Goal: Task Accomplishment & Management: Manage account settings

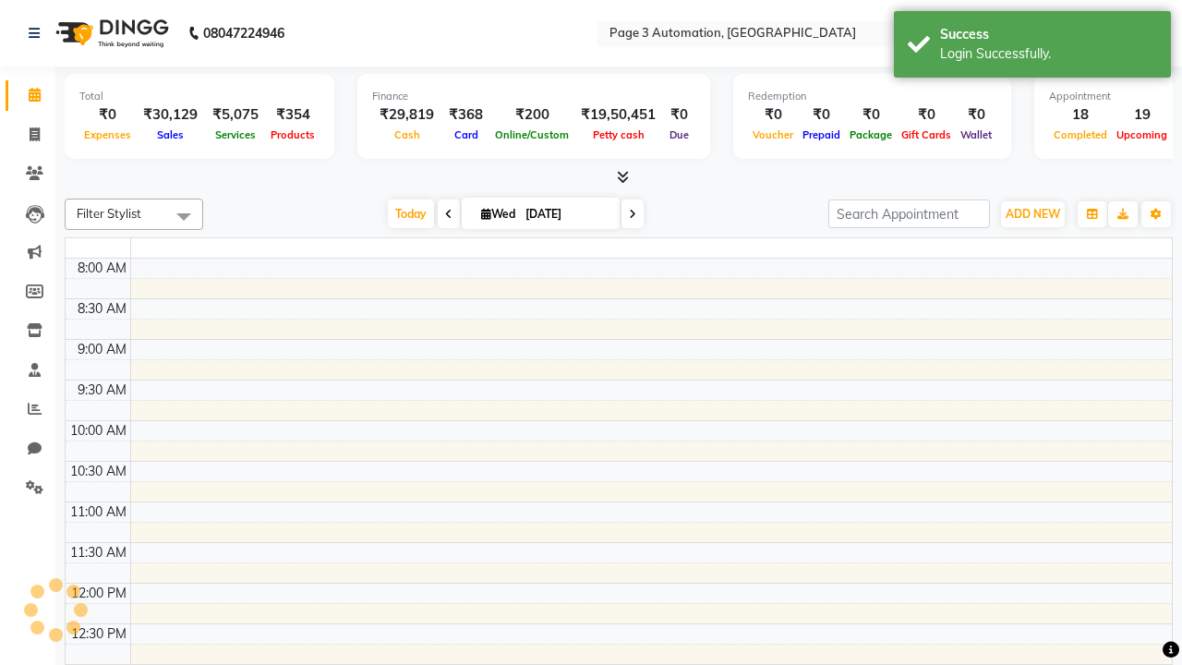
select select "en"
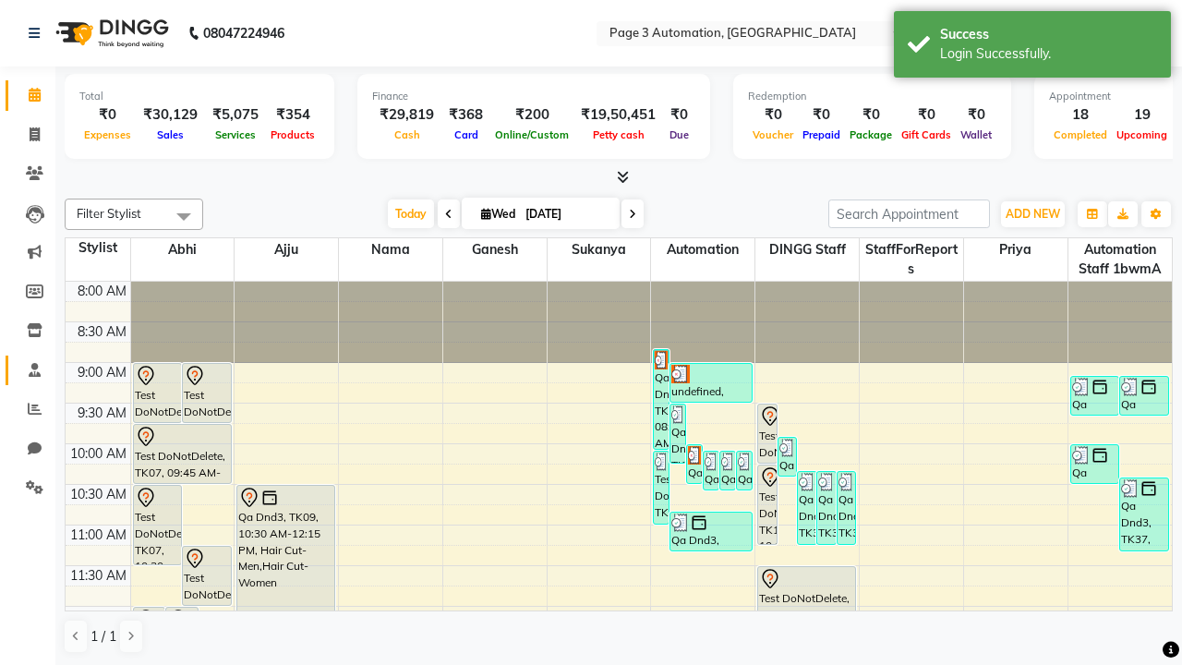
click at [28, 370] on span at bounding box center [34, 370] width 32 height 21
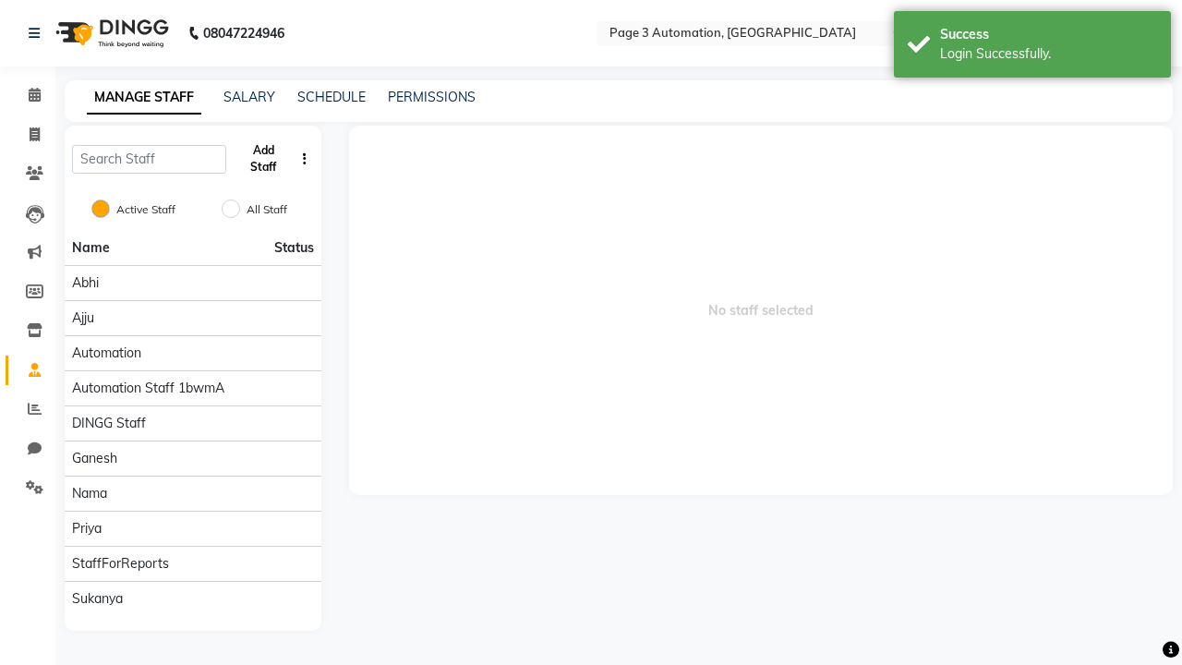
click at [263, 159] on button "Add Staff" at bounding box center [264, 159] width 60 height 48
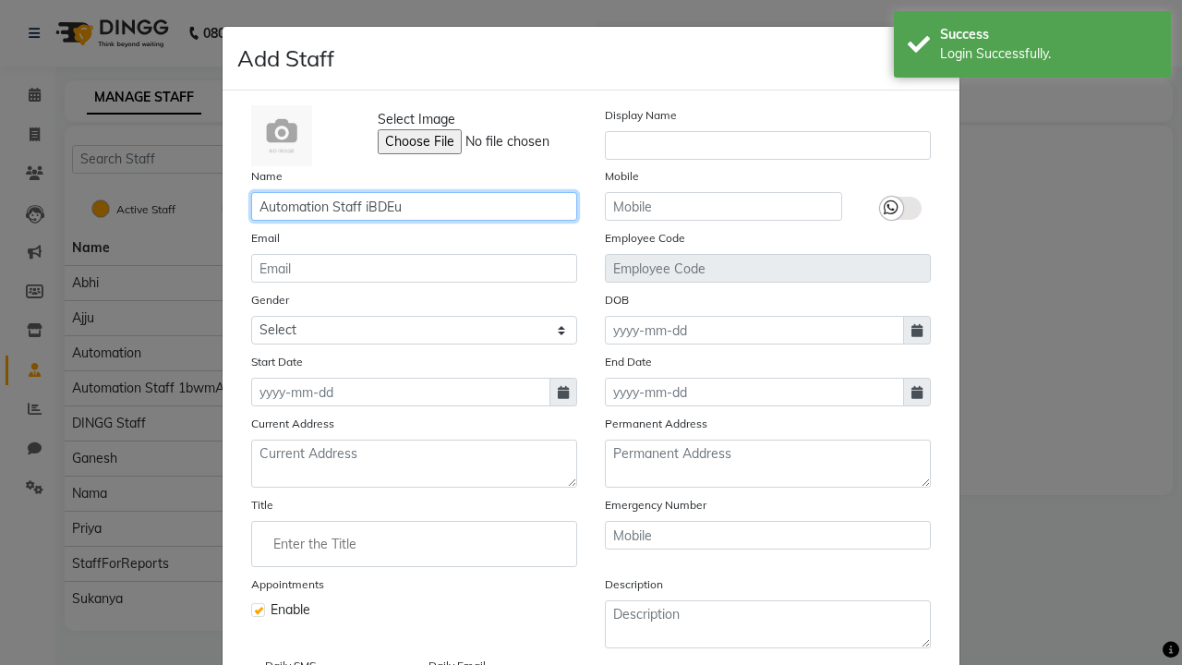
type input "Automation Staff iBDEu"
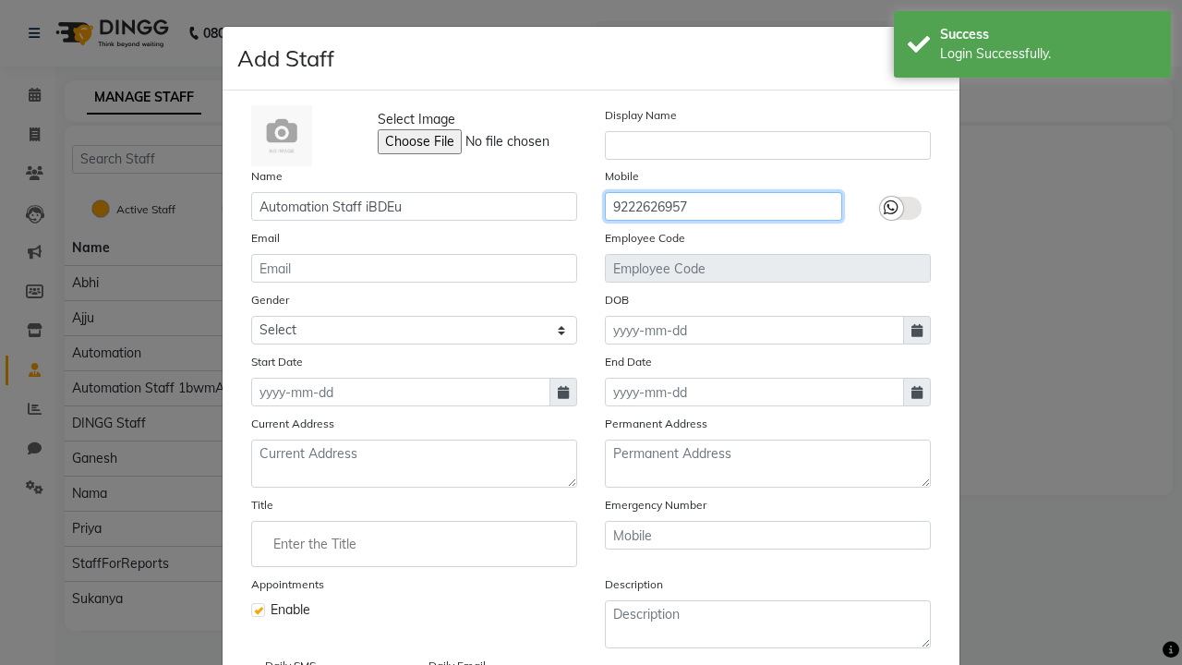
type input "9222626957"
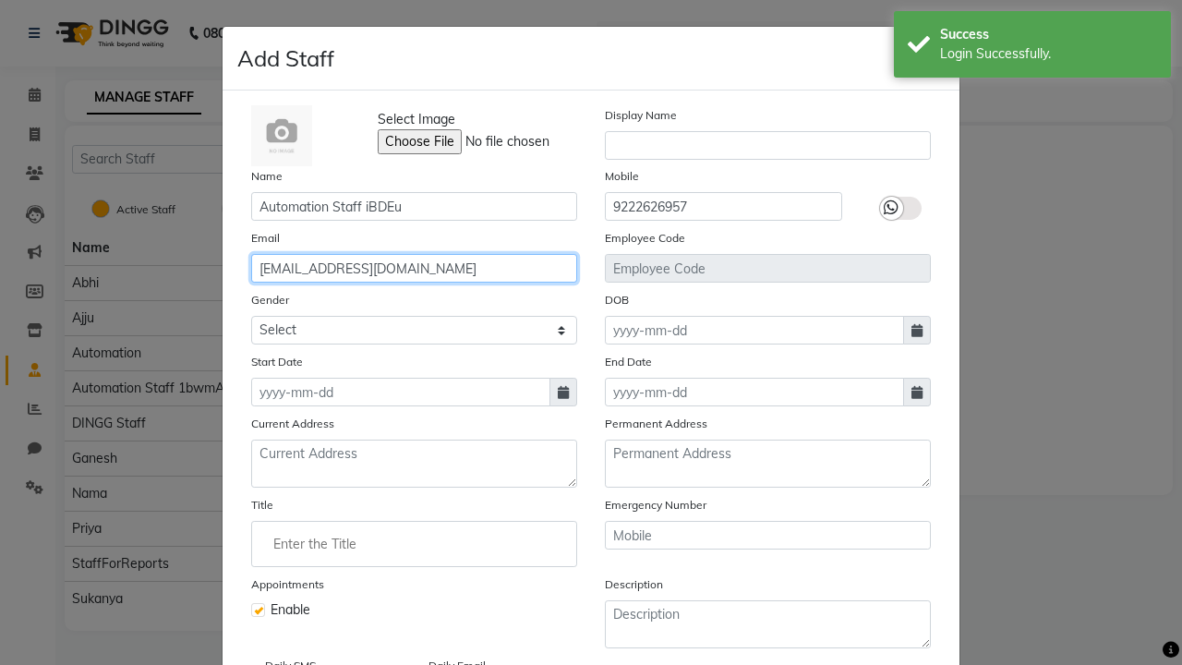
type input "[EMAIL_ADDRESS][DOMAIN_NAME]"
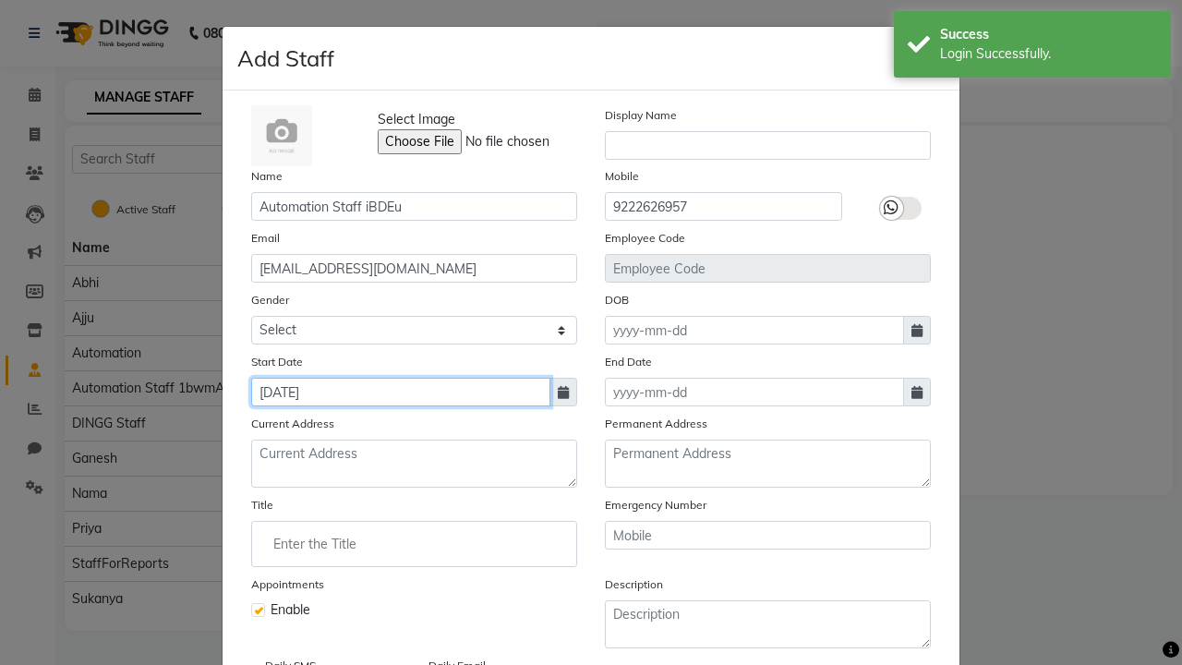
type input "[DATE]"
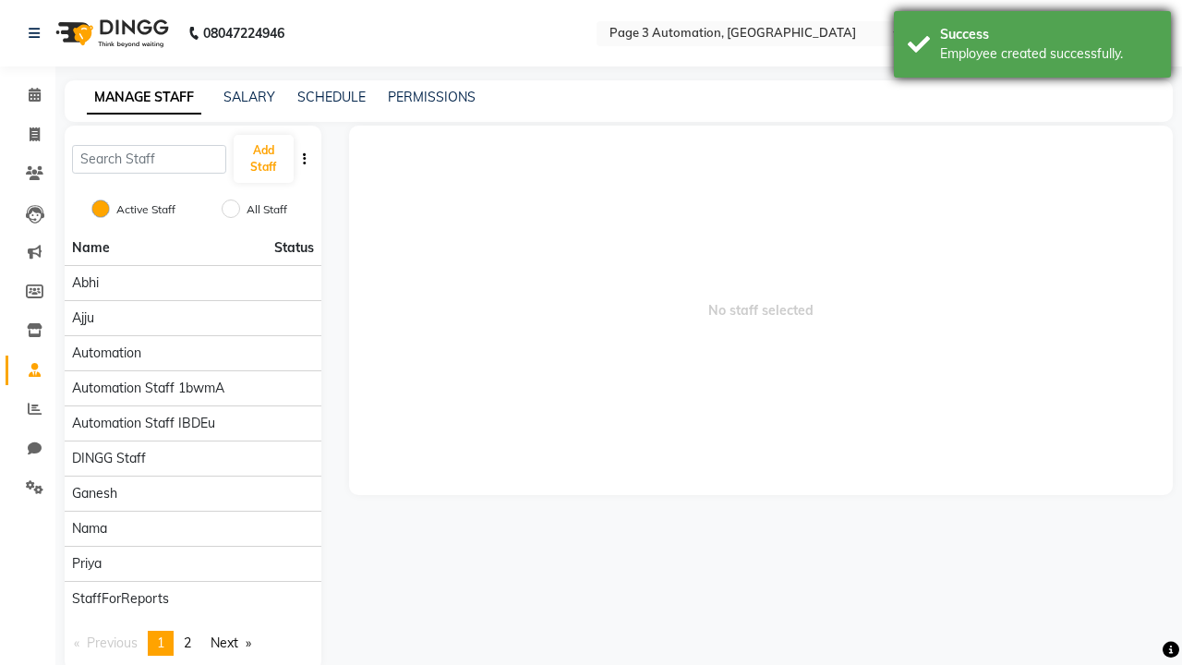
click at [1033, 47] on div "Employee created successfully." at bounding box center [1048, 53] width 217 height 19
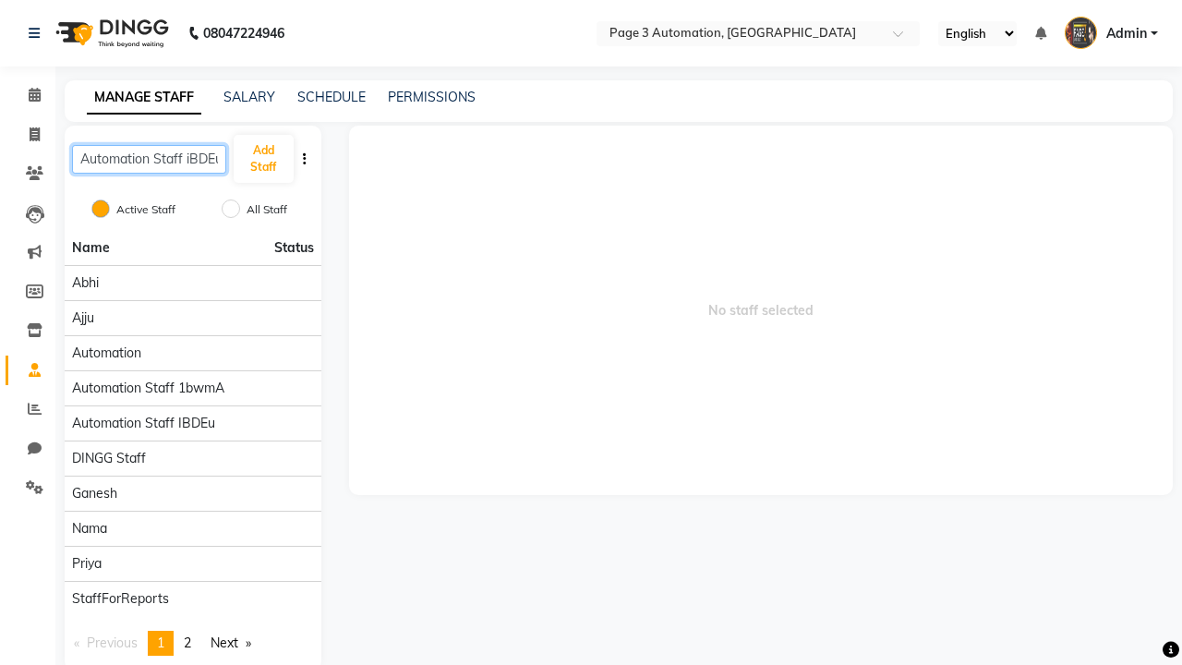
scroll to position [0, 5]
type input "Automation Staff iBDEu"
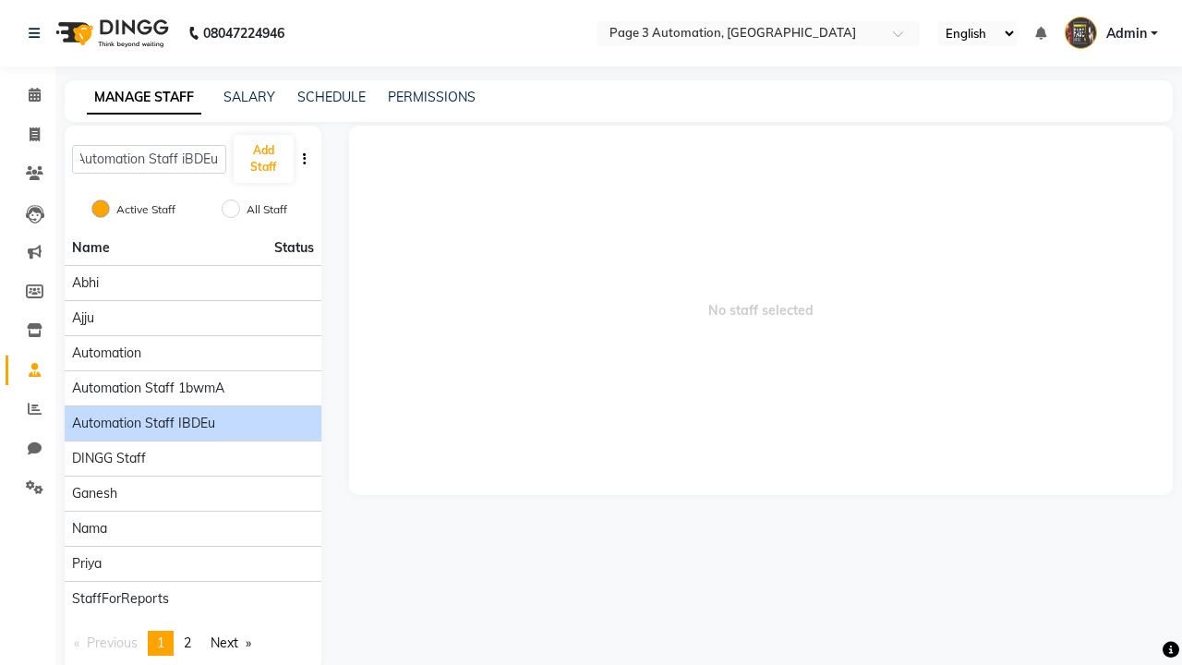
click at [192, 414] on span "Automation Staff iBDEu" at bounding box center [143, 423] width 143 height 19
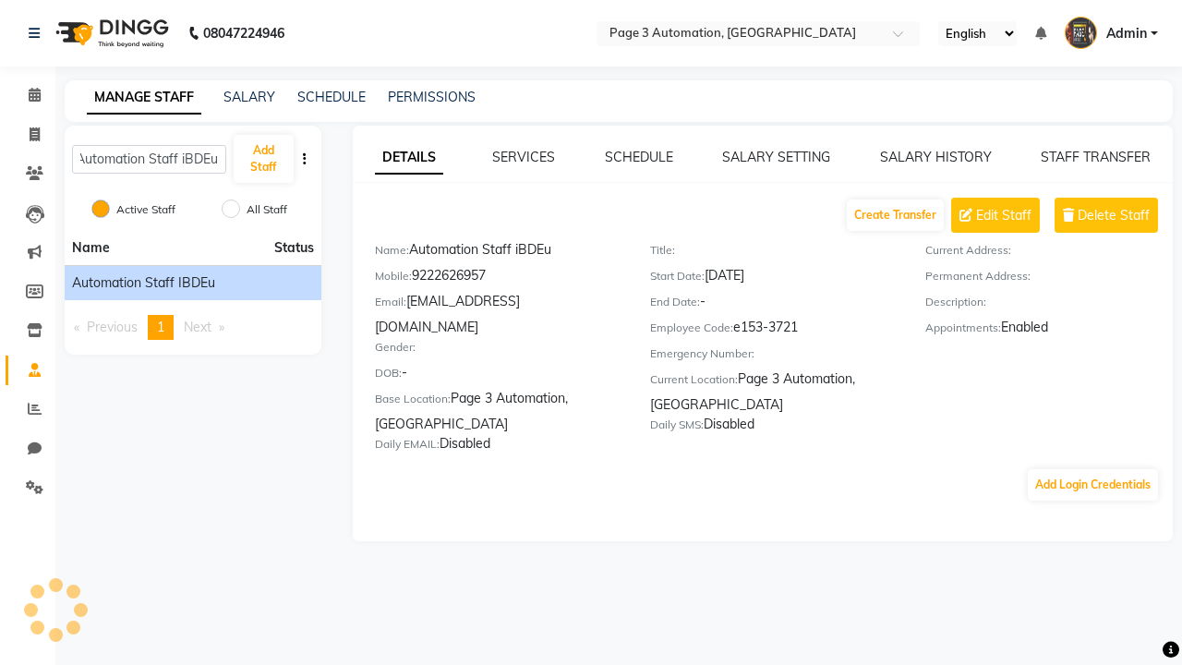
scroll to position [0, 0]
click at [638, 157] on link "SCHEDULE" at bounding box center [639, 157] width 68 height 17
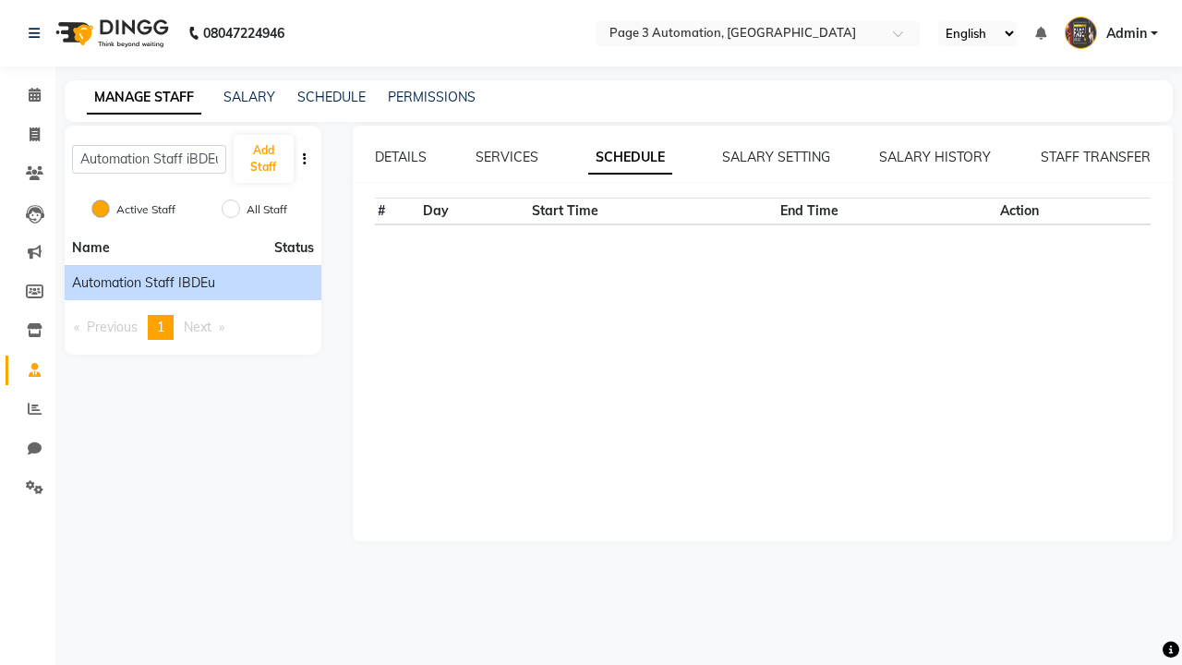
click at [625, 157] on link "SCHEDULE" at bounding box center [630, 157] width 84 height 33
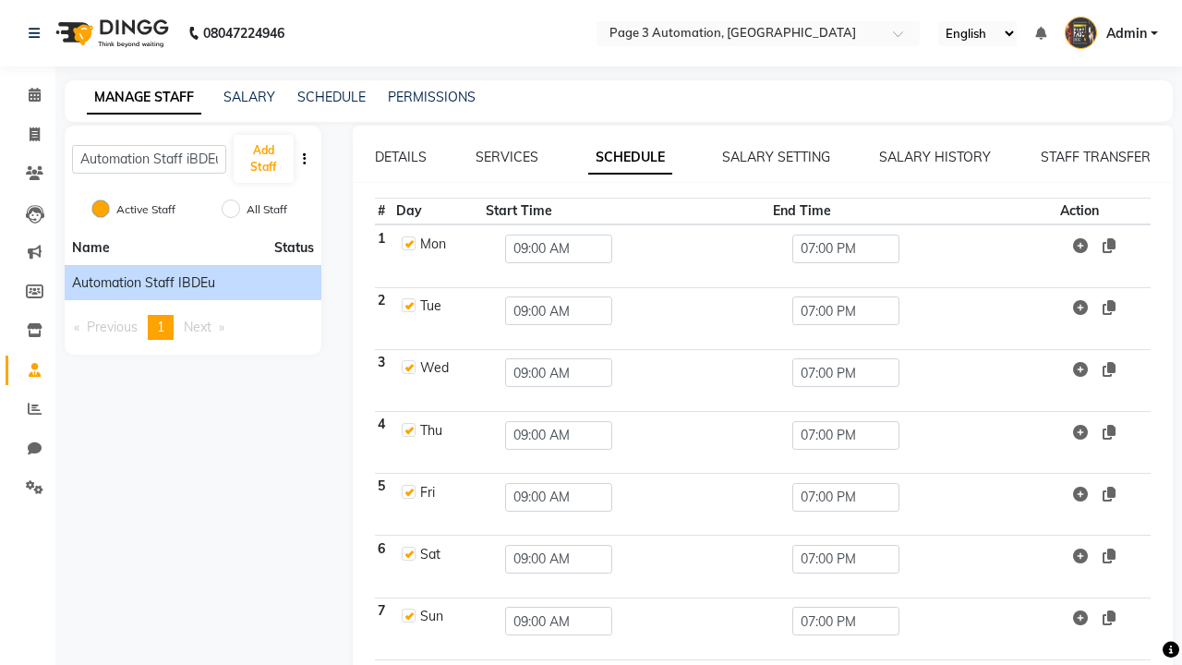
scroll to position [0, 5]
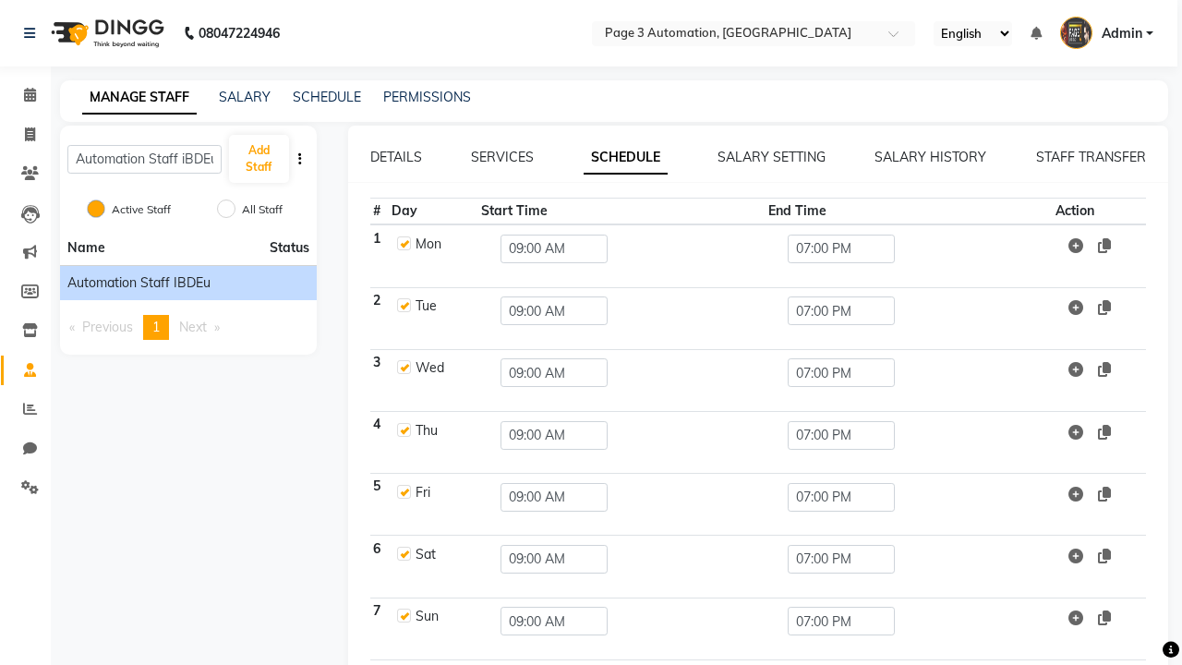
click at [403, 243] on label at bounding box center [404, 243] width 14 height 14
click at [403, 243] on input "checkbox" at bounding box center [403, 242] width 12 height 12
checkbox input "false"
click at [550, 249] on input "09:00 AM" at bounding box center [554, 249] width 107 height 29
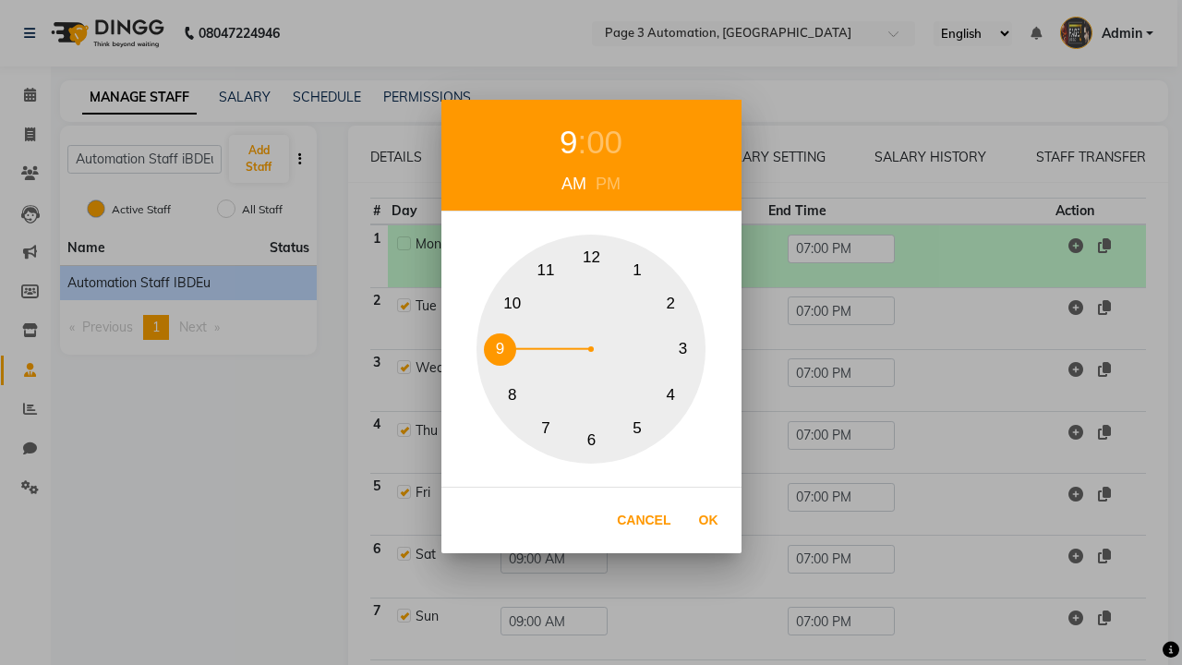
click at [568, 142] on div "9" at bounding box center [569, 142] width 18 height 49
click at [574, 184] on div "AM" at bounding box center [574, 184] width 34 height 25
click at [500, 349] on button "9" at bounding box center [500, 349] width 32 height 32
click at [709, 520] on button "Ok" at bounding box center [709, 521] width 38 height 38
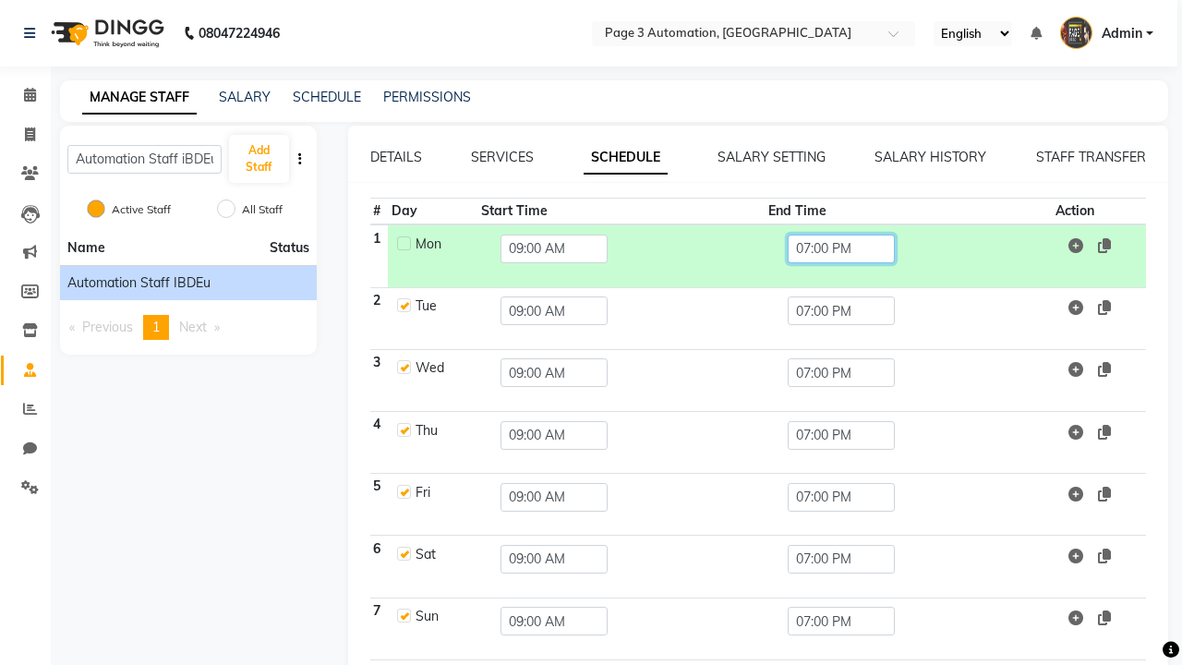
click at [843, 249] on input "07:00 PM" at bounding box center [841, 249] width 107 height 29
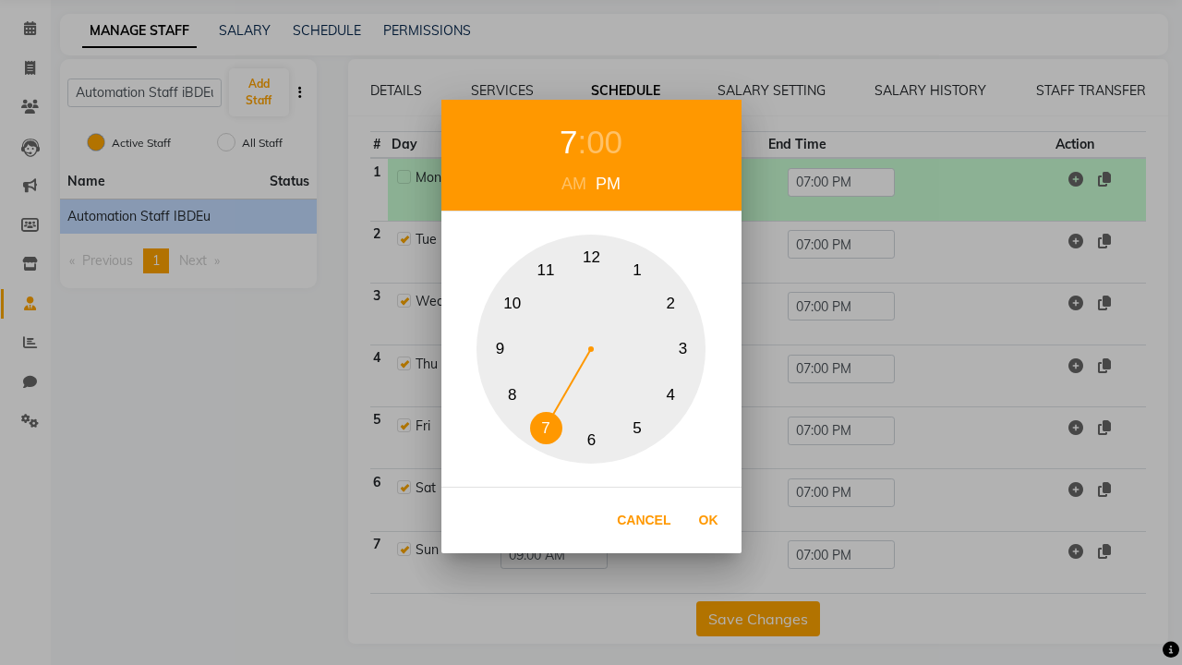
scroll to position [73, 0]
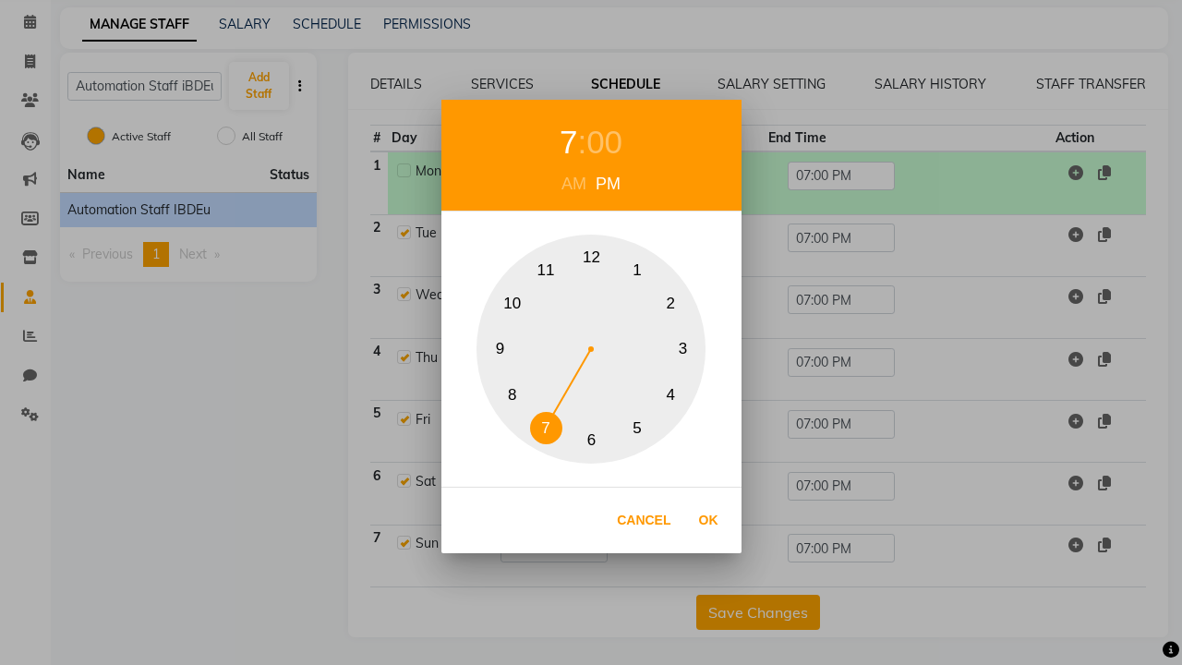
click at [637, 428] on button "5" at bounding box center [638, 428] width 32 height 32
click at [608, 184] on div "PM" at bounding box center [608, 184] width 34 height 25
click at [604, 142] on div "00" at bounding box center [605, 142] width 36 height 49
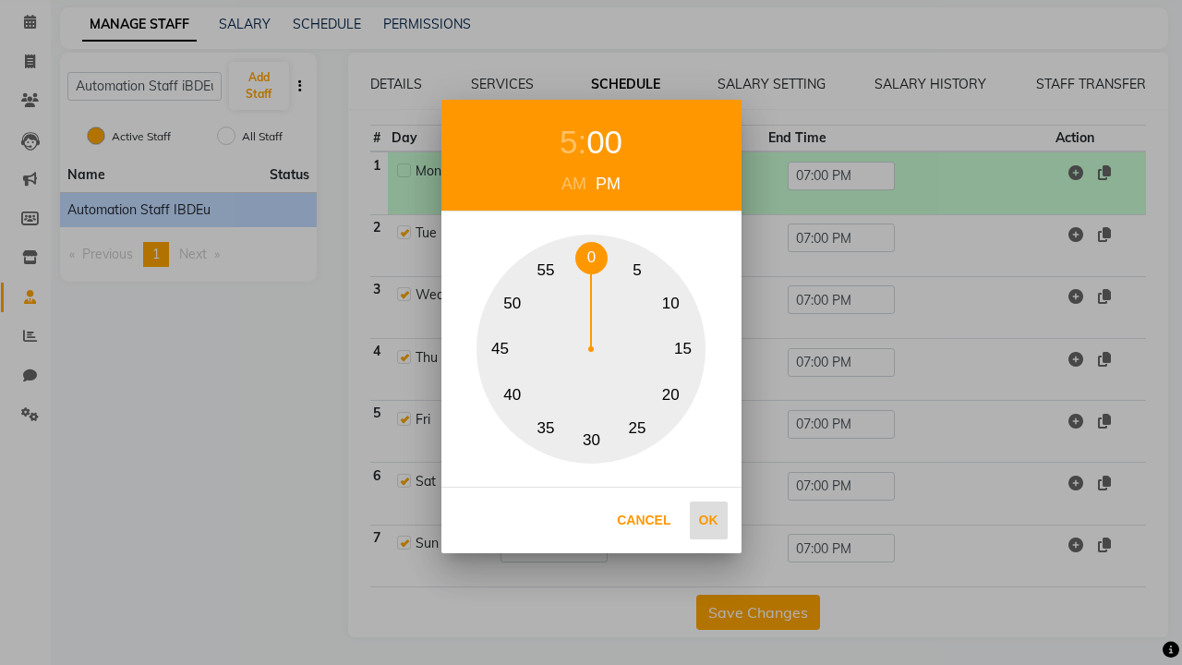
click at [683, 349] on button "15" at bounding box center [683, 349] width 32 height 32
click at [709, 520] on button "Ok" at bounding box center [709, 521] width 38 height 38
type input "05:15 PM"
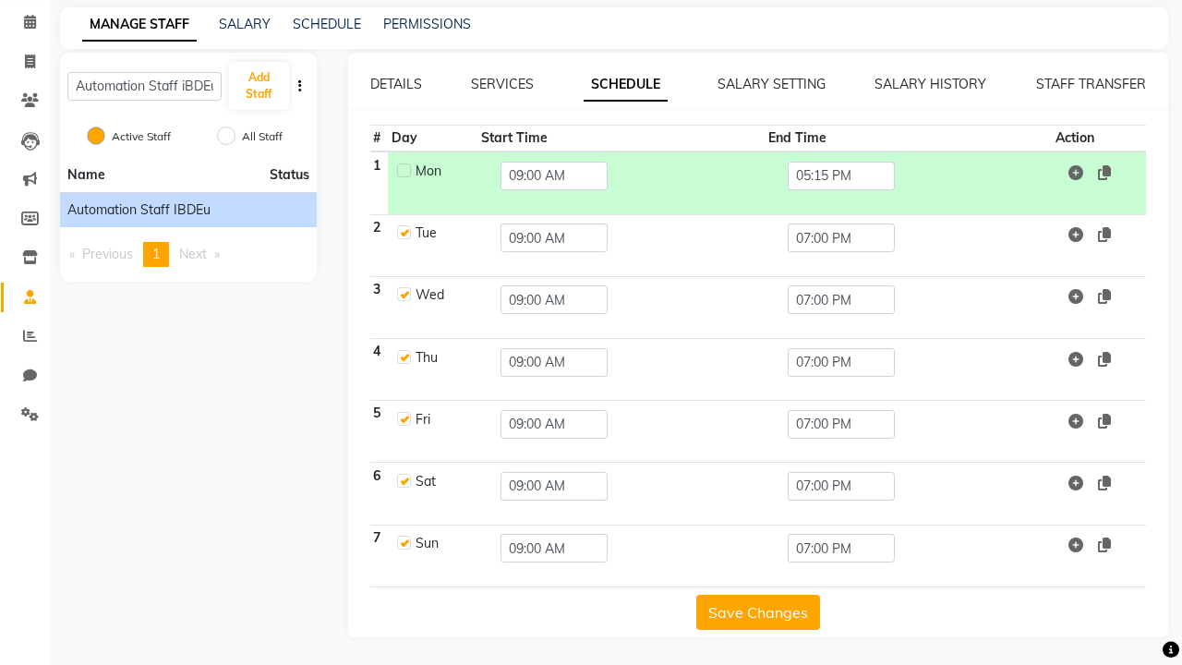
scroll to position [0, 0]
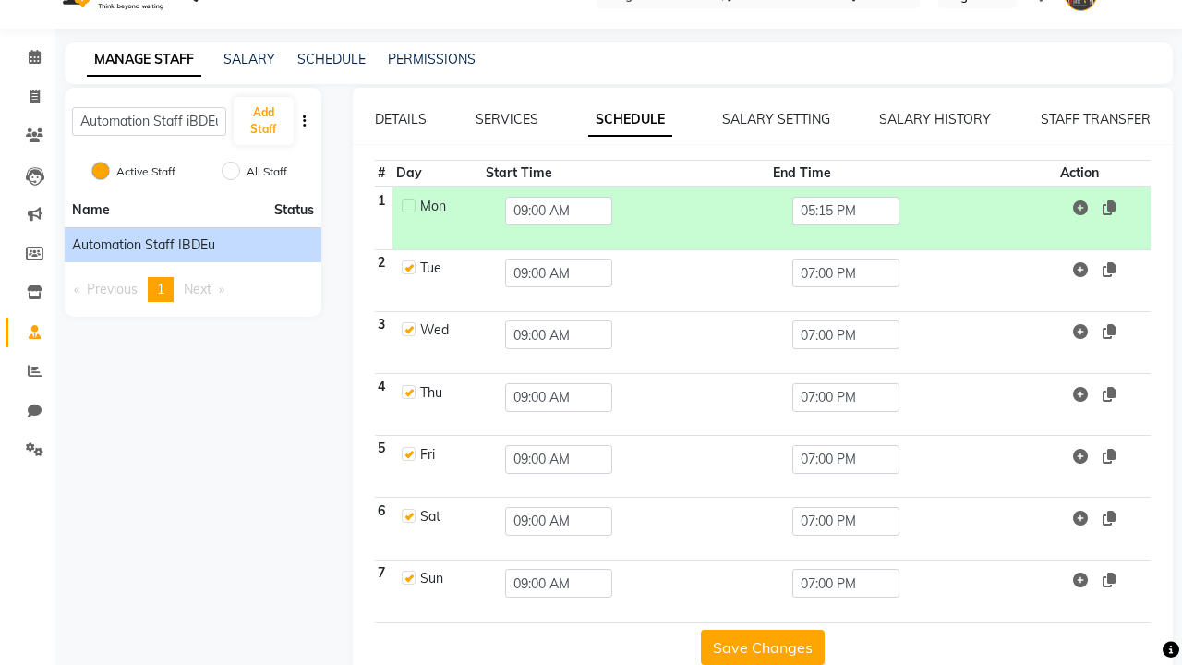
click at [758, 647] on button "Save Changes" at bounding box center [763, 647] width 124 height 35
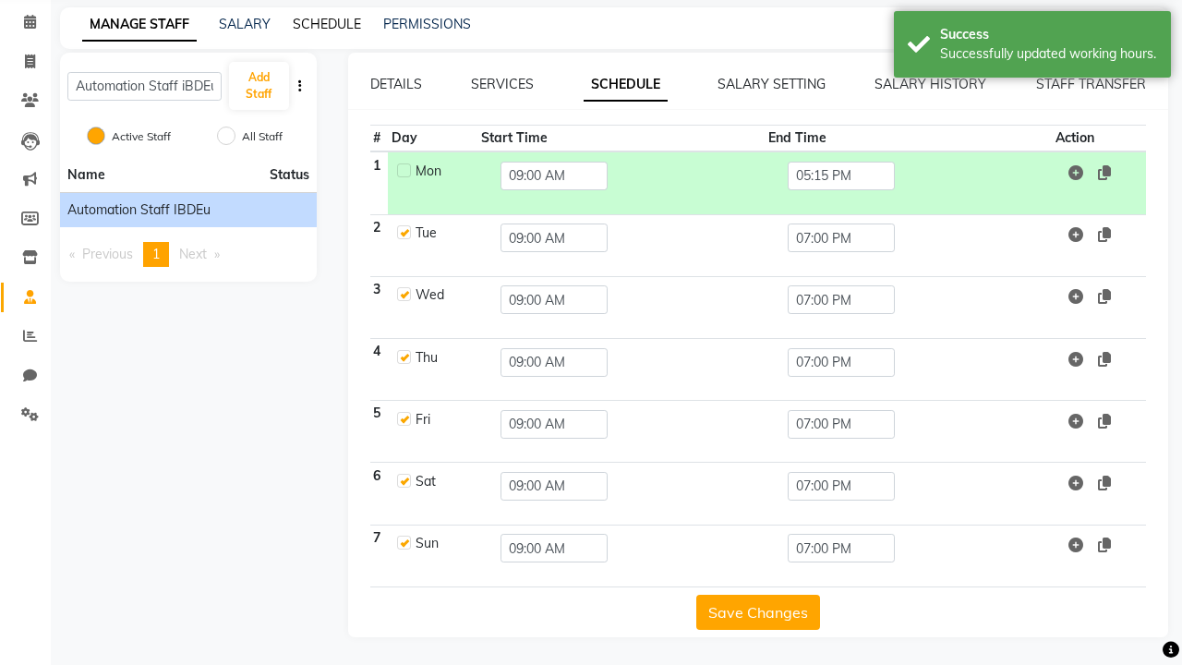
click at [327, 24] on link "SCHEDULE" at bounding box center [327, 24] width 68 height 17
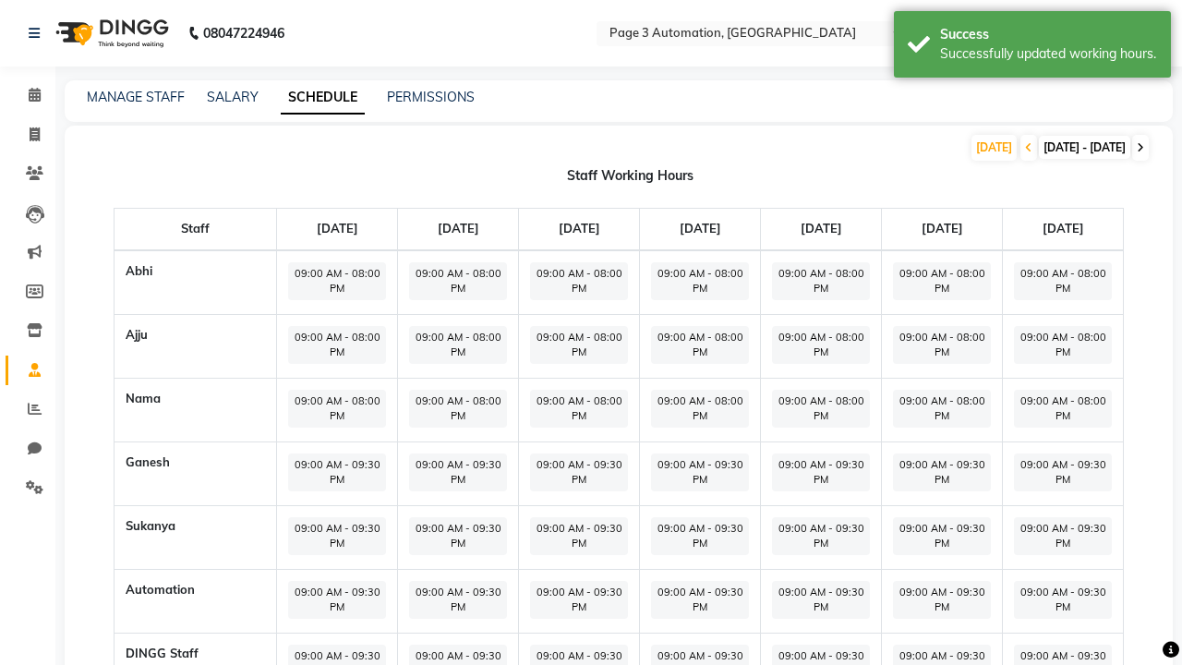
click at [1141, 148] on icon at bounding box center [1140, 147] width 7 height 11
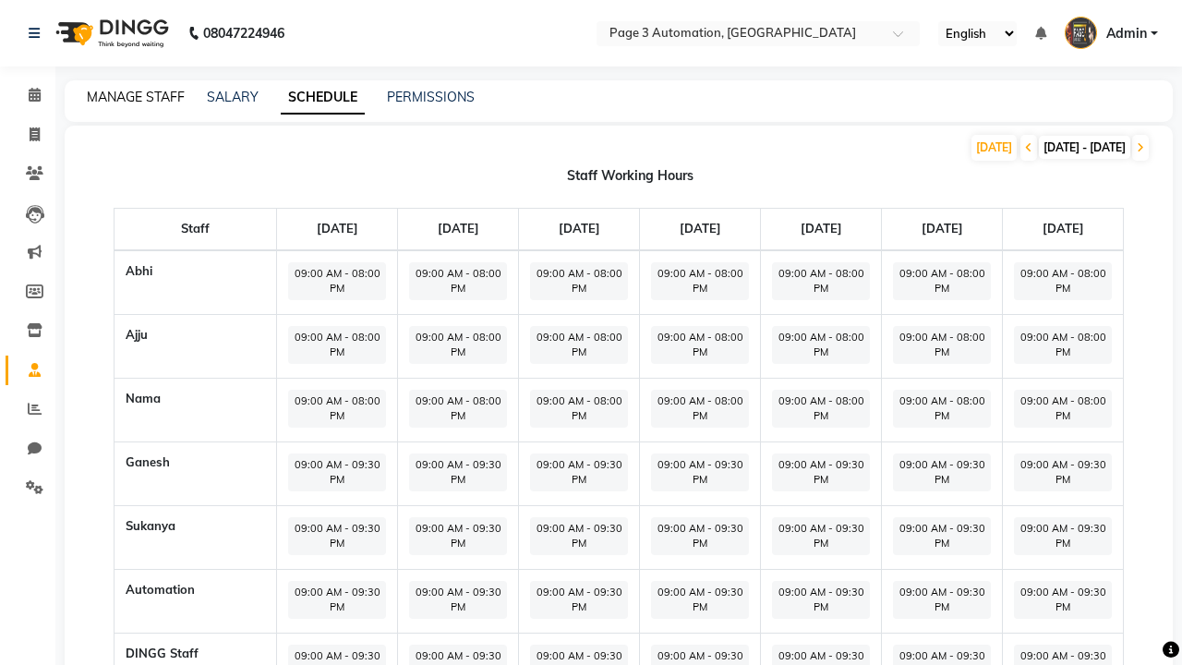
click at [136, 97] on link "MANAGE STAFF" at bounding box center [136, 97] width 98 height 17
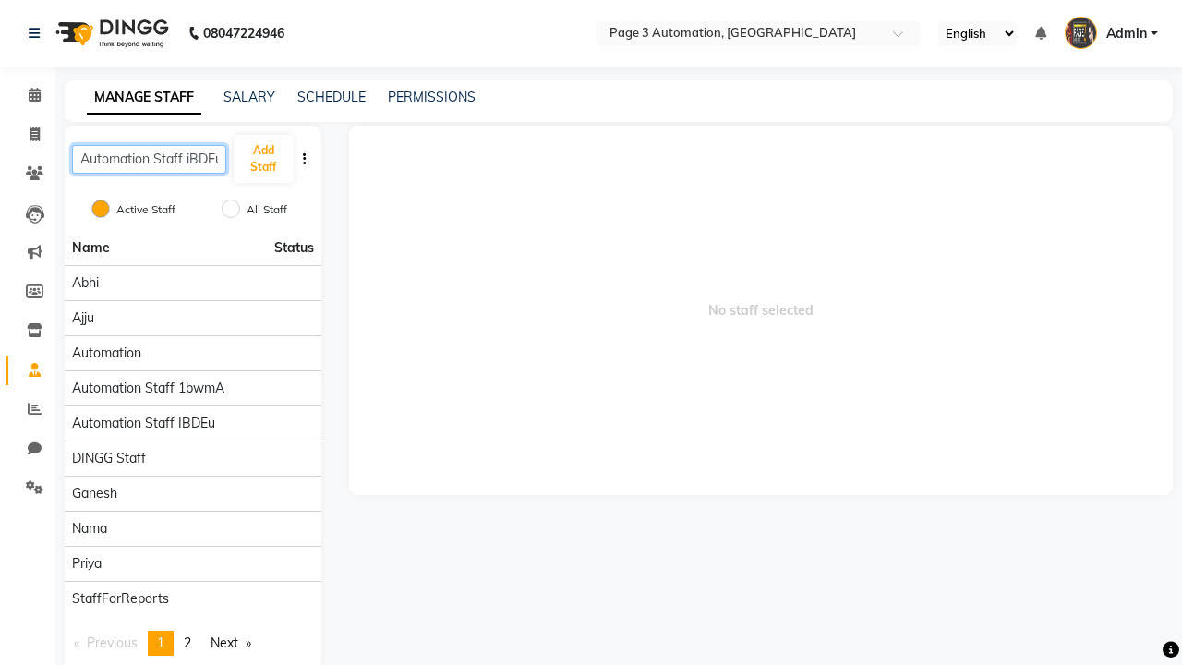
scroll to position [0, 5]
type input "Automation Staff iBDEu"
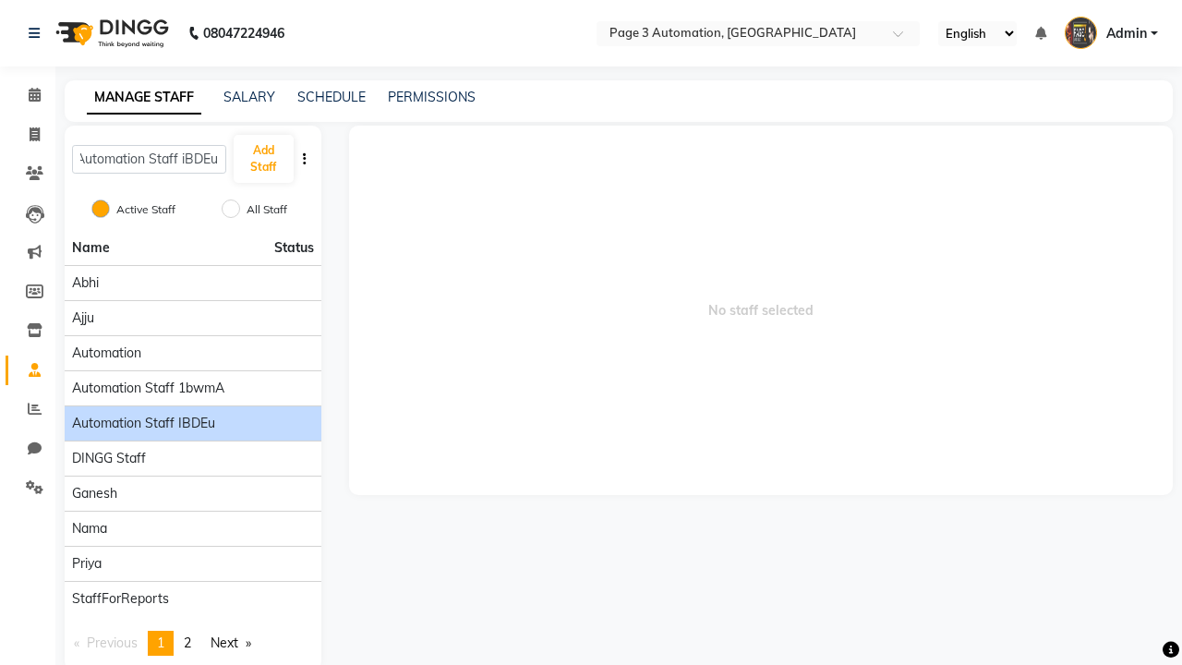
click at [192, 414] on span "Automation Staff iBDEu" at bounding box center [143, 423] width 143 height 19
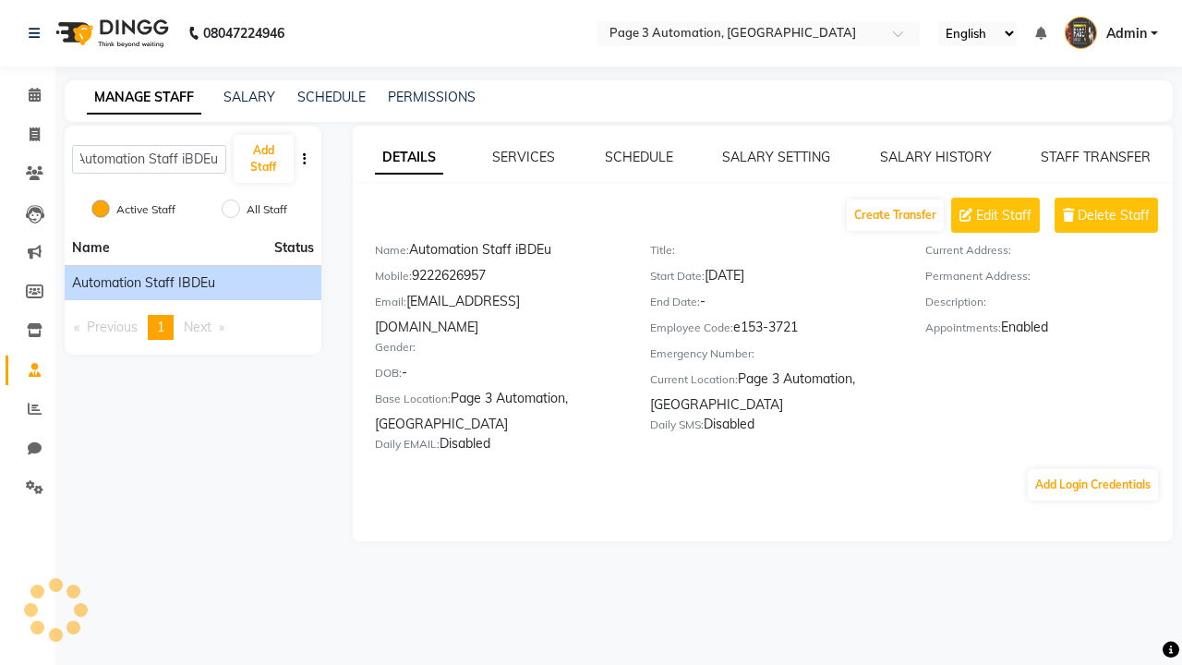
scroll to position [0, 0]
click at [408, 157] on link "DETAILS" at bounding box center [409, 157] width 68 height 33
click at [1114, 215] on span "Delete Staff" at bounding box center [1114, 215] width 72 height 19
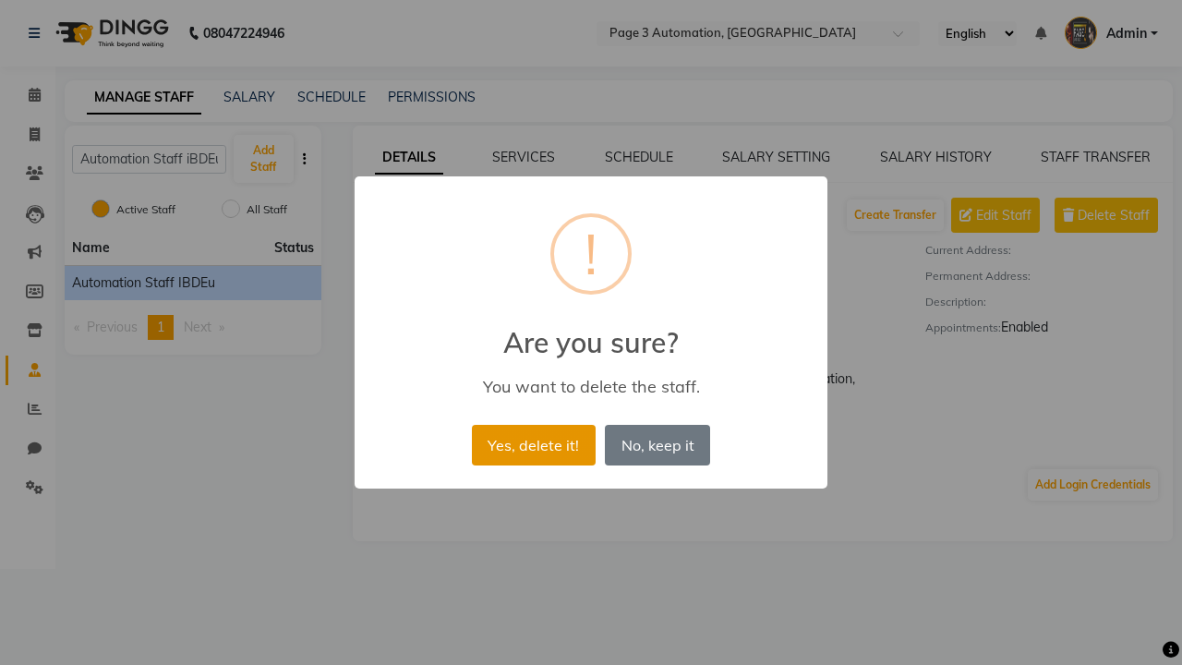
click at [533, 444] on button "Yes, delete it!" at bounding box center [534, 445] width 124 height 41
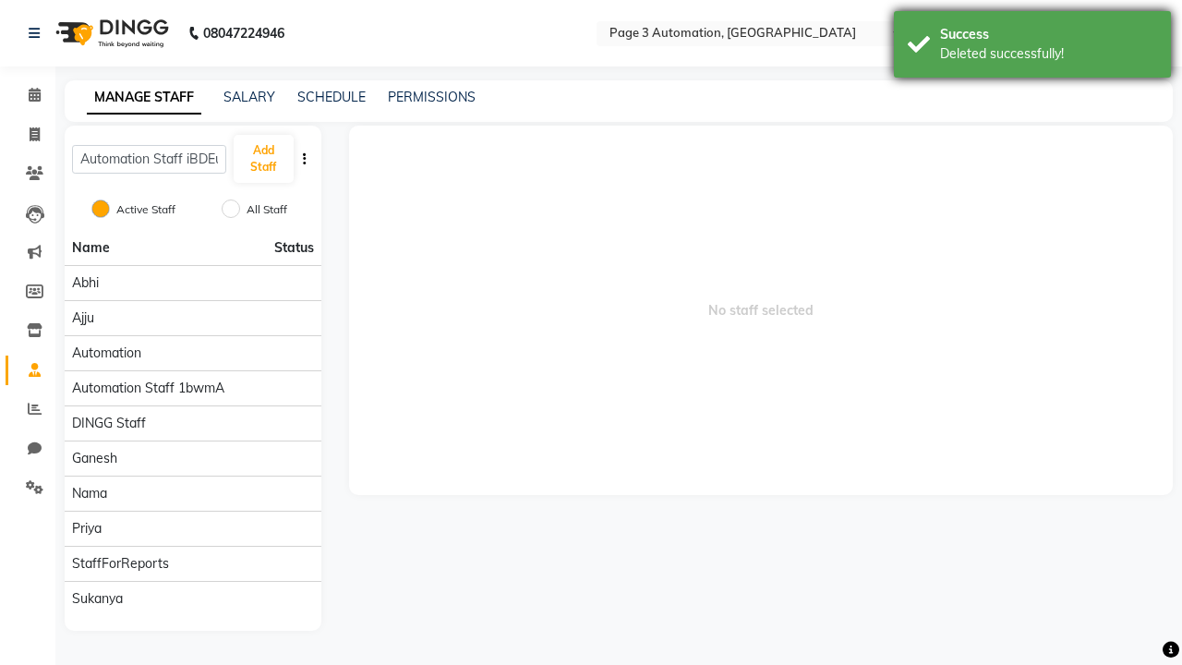
click at [1033, 47] on div "Deleted successfully!" at bounding box center [1048, 53] width 217 height 19
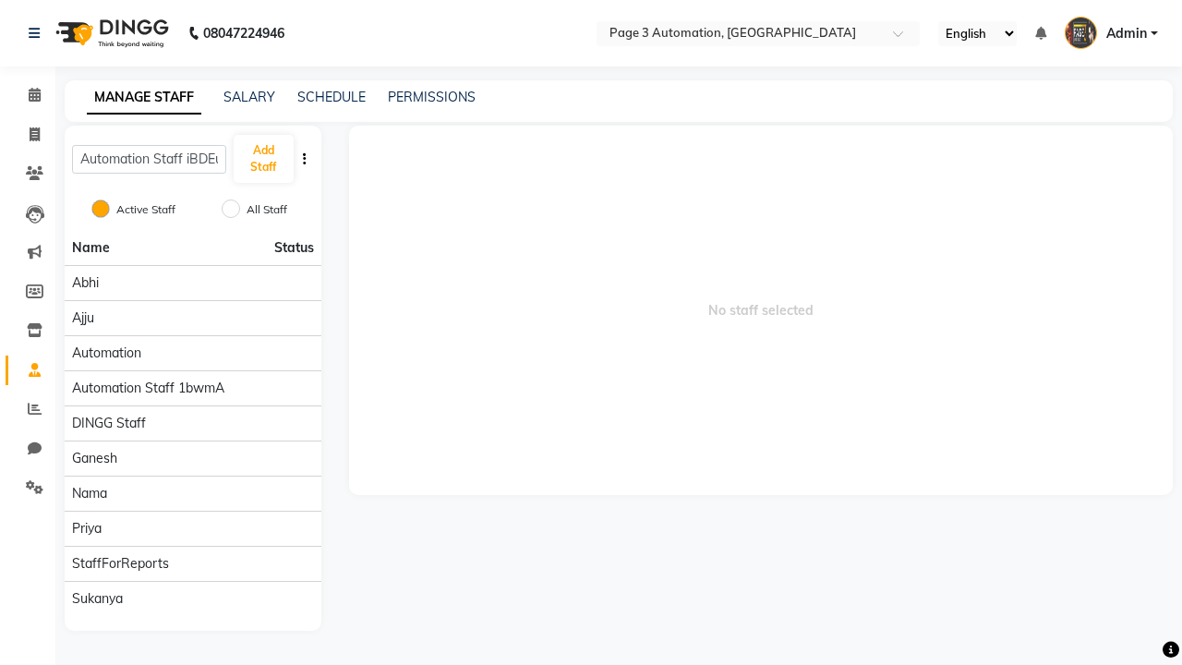
click at [1107, 33] on span "Admin" at bounding box center [1127, 33] width 41 height 19
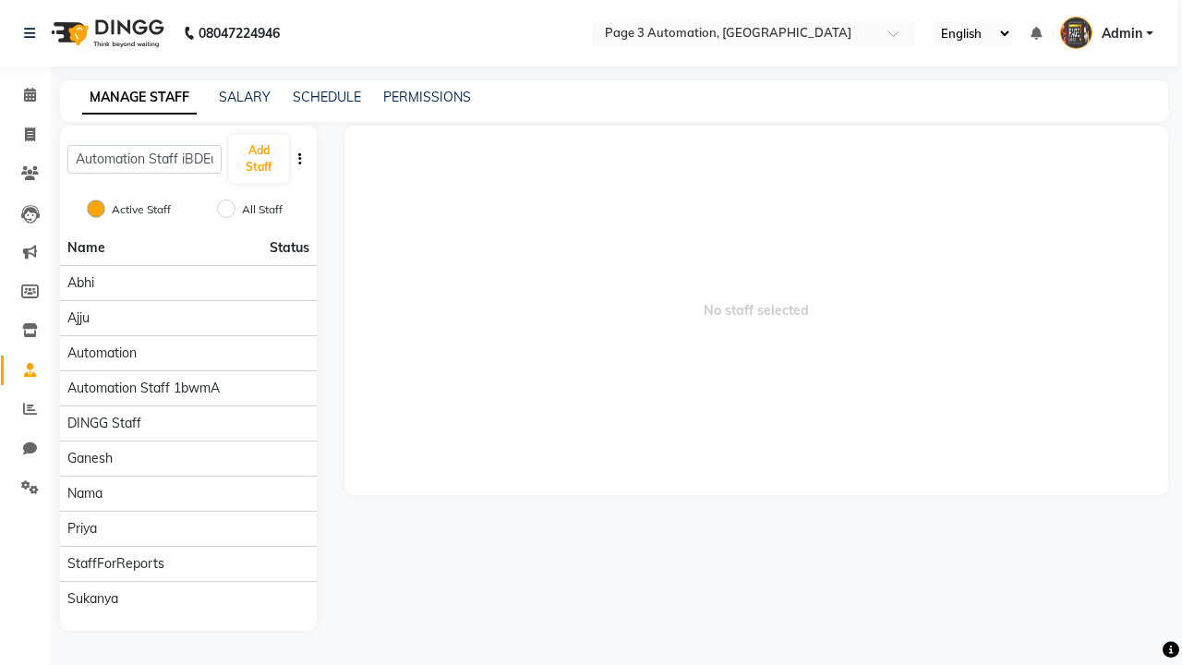
click at [0, 0] on link "Sign out" at bounding box center [0, 0] width 0 height 0
